Goal: Navigation & Orientation: Find specific page/section

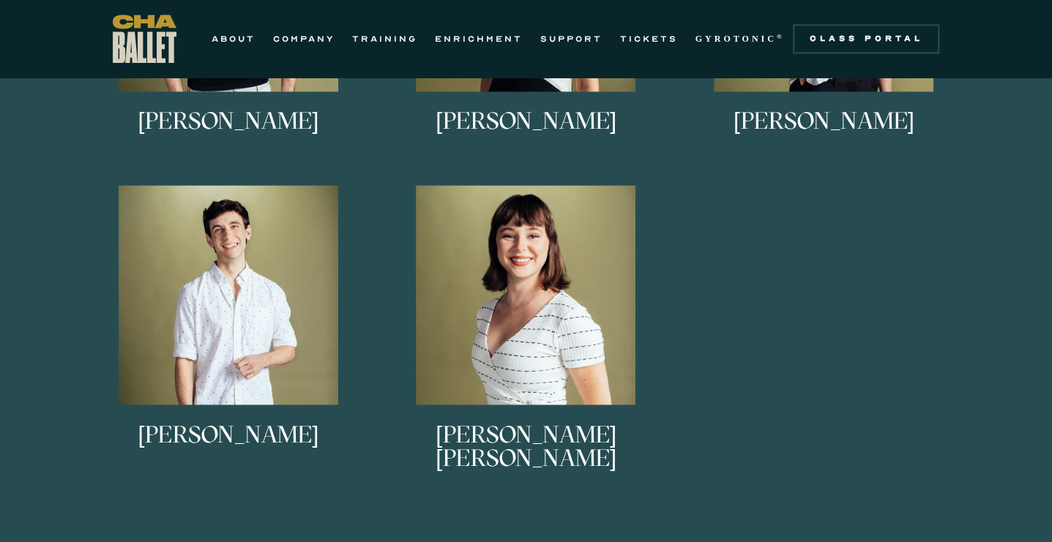
scroll to position [1155, 0]
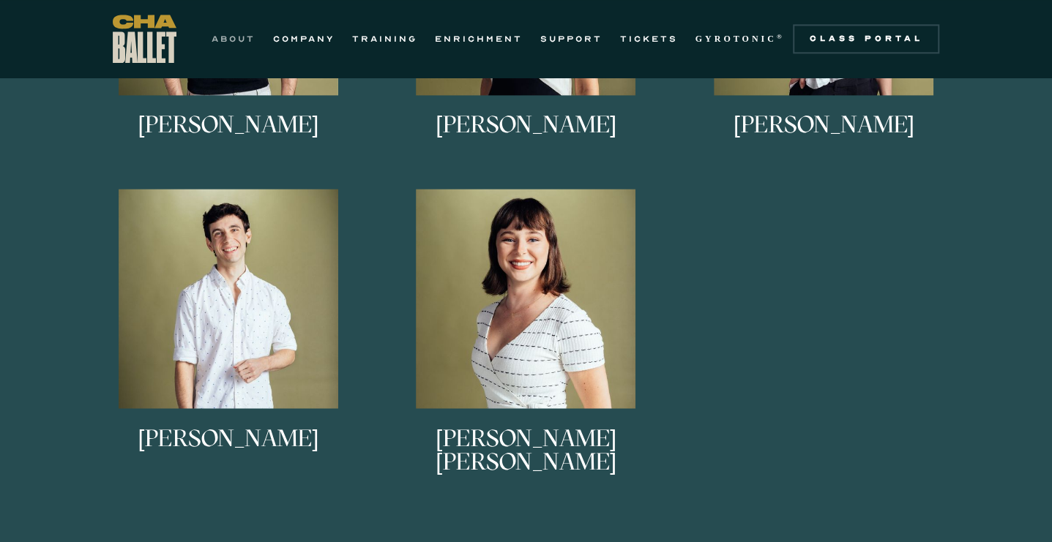
click at [212, 39] on link "ABOUT" at bounding box center [234, 39] width 44 height 18
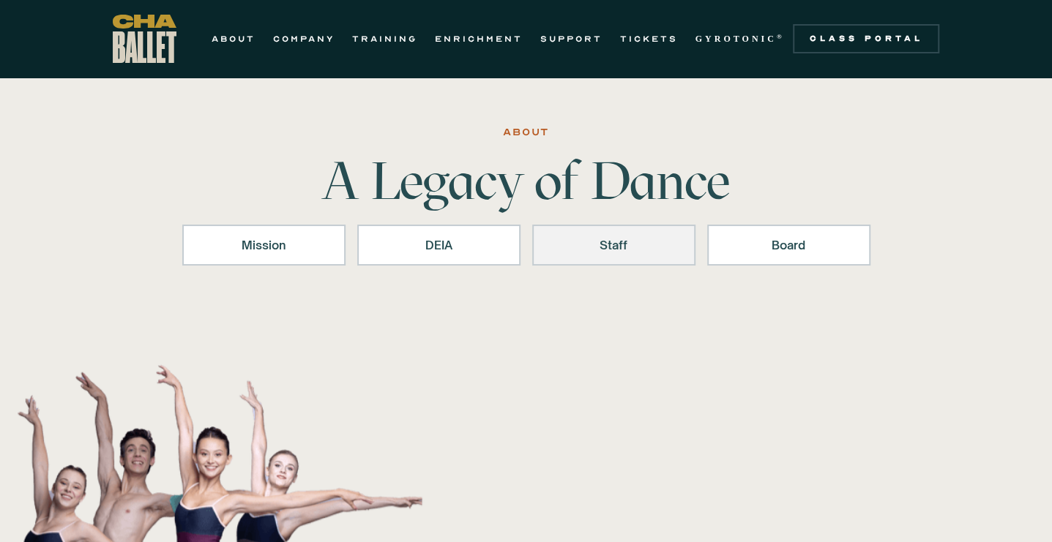
click at [603, 261] on link "Staff" at bounding box center [613, 245] width 163 height 41
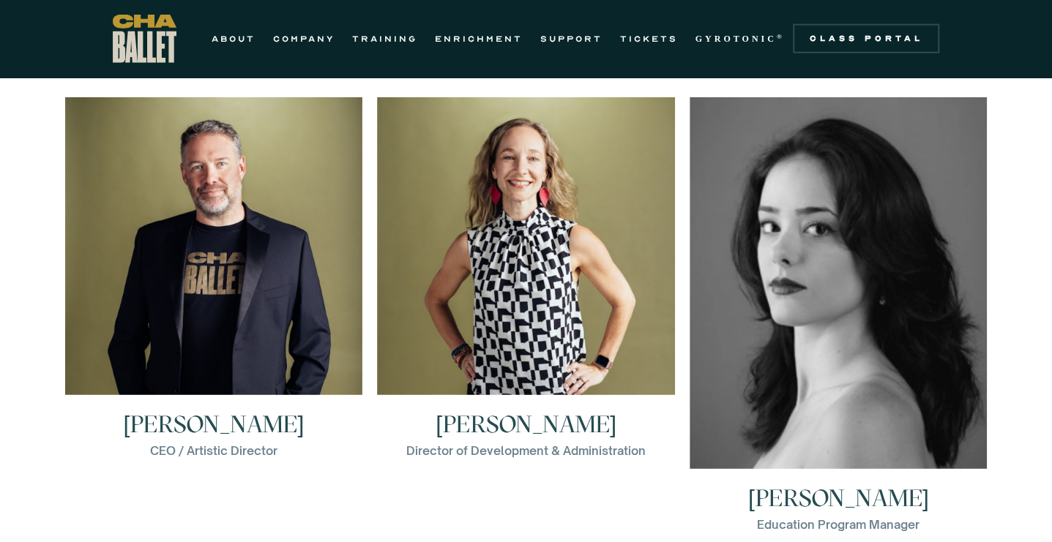
scroll to position [2038, 0]
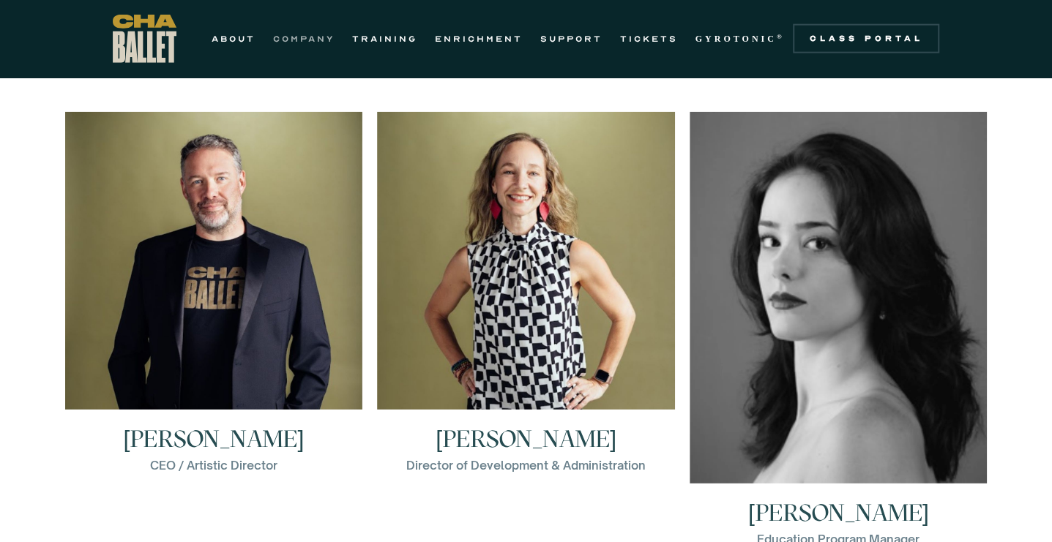
click at [273, 37] on link "COMPANY" at bounding box center [303, 39] width 61 height 18
